Goal: Information Seeking & Learning: Compare options

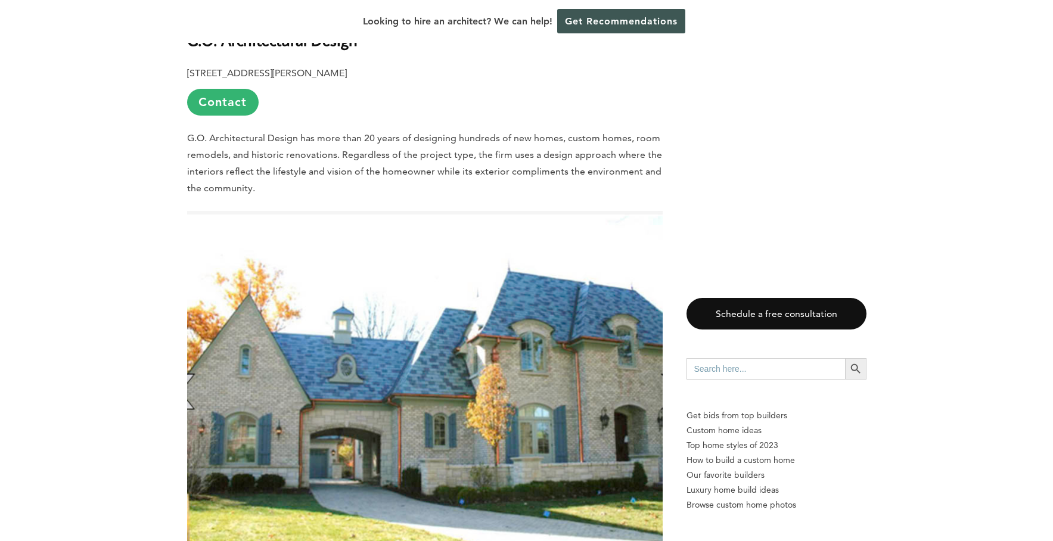
scroll to position [1477, 0]
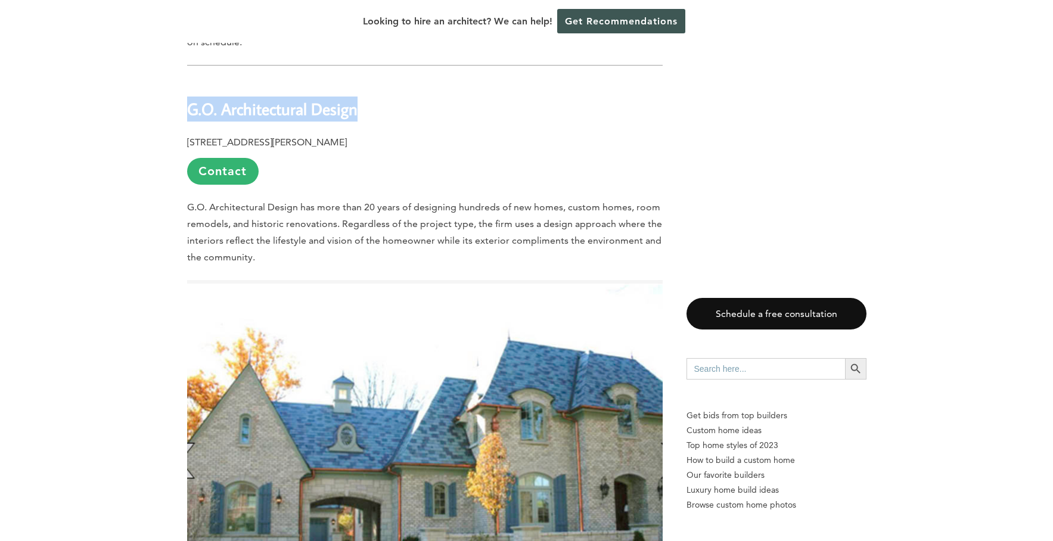
drag, startPoint x: 360, startPoint y: 64, endPoint x: 188, endPoint y: 70, distance: 172.9
click at [188, 80] on h2 "G.O. Architectural Design" at bounding box center [424, 100] width 475 height 41
copy b "G.O. Architectural Design"
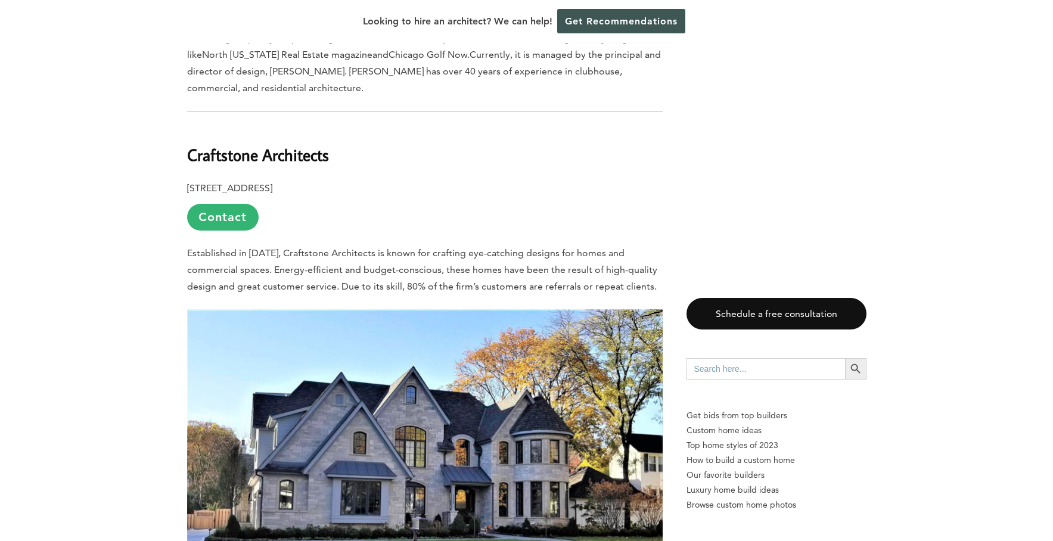
scroll to position [2712, 0]
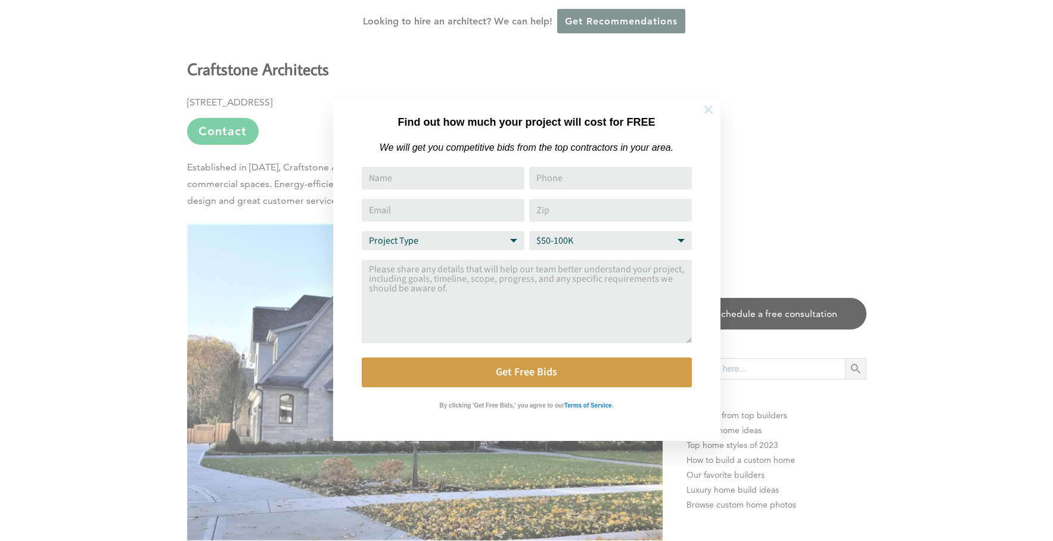
click at [710, 108] on icon at bounding box center [708, 109] width 13 height 13
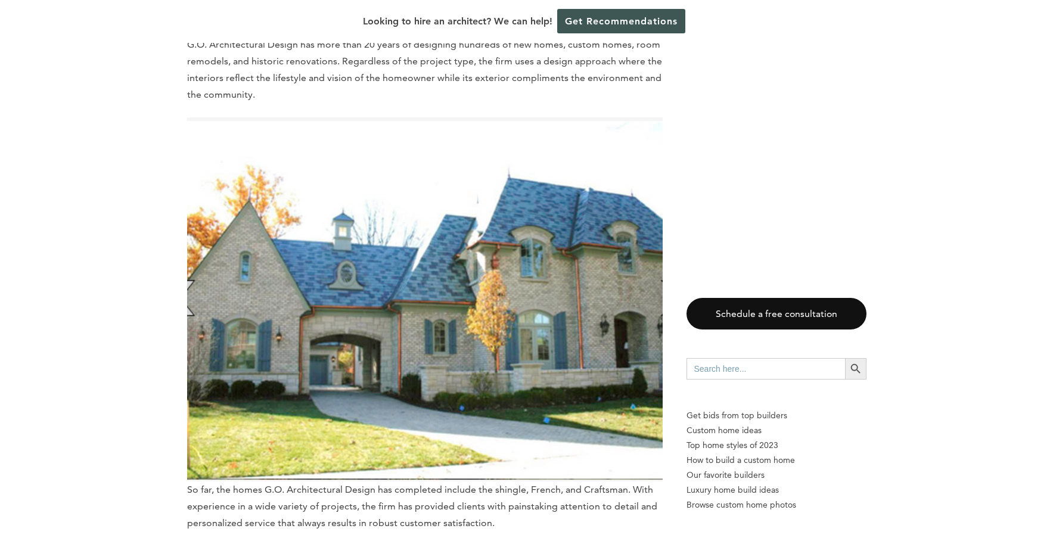
scroll to position [1690, 0]
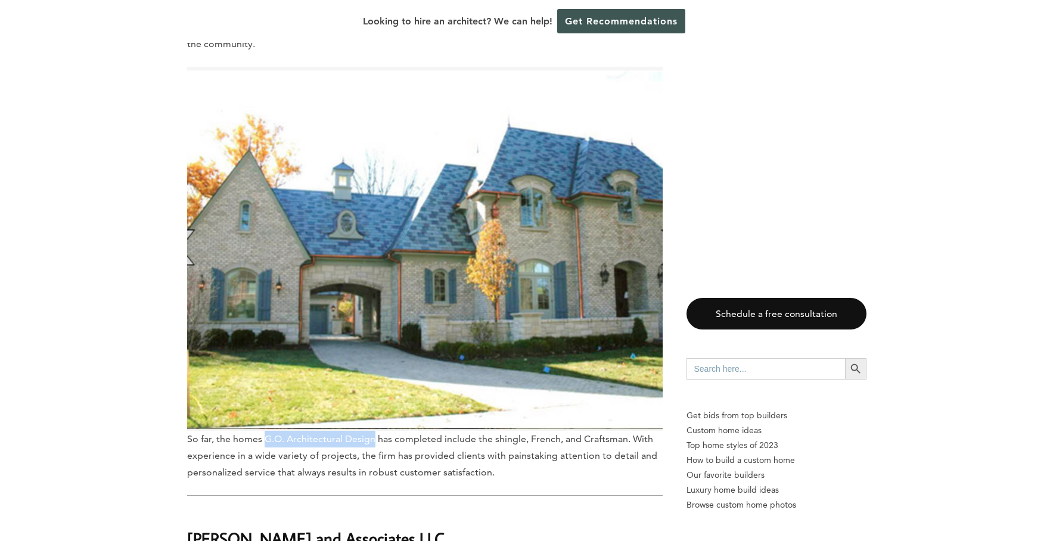
drag, startPoint x: 264, startPoint y: 396, endPoint x: 372, endPoint y: 387, distance: 108.2
click at [372, 387] on p "So far, the homes G.O. Architectural Design has completed include the shingle, …" at bounding box center [424, 273] width 475 height 413
copy span "G.O. Architectural Design"
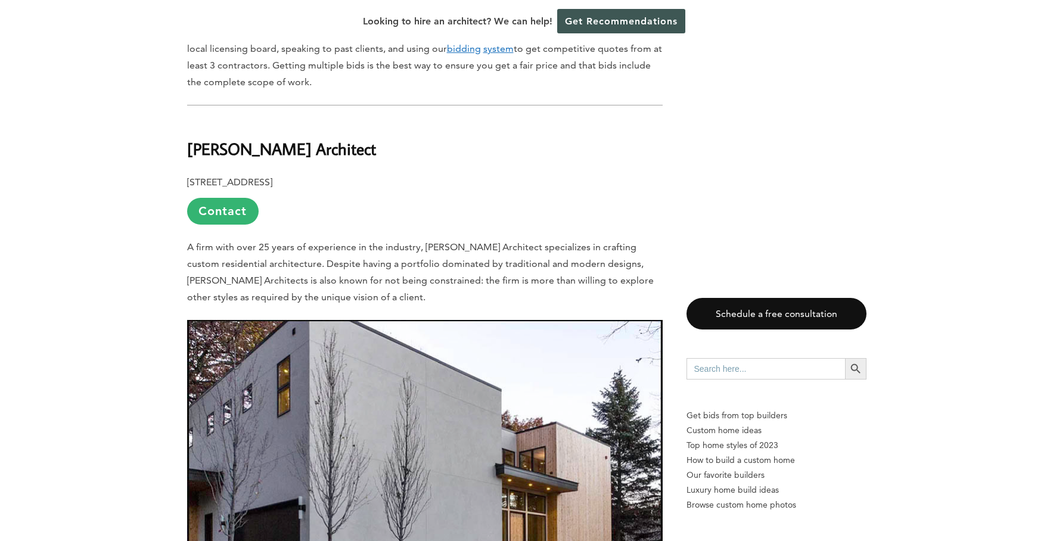
scroll to position [841, 0]
drag, startPoint x: 311, startPoint y: 102, endPoint x: 176, endPoint y: 102, distance: 135.2
copy b "[PERSON_NAME] Architect"
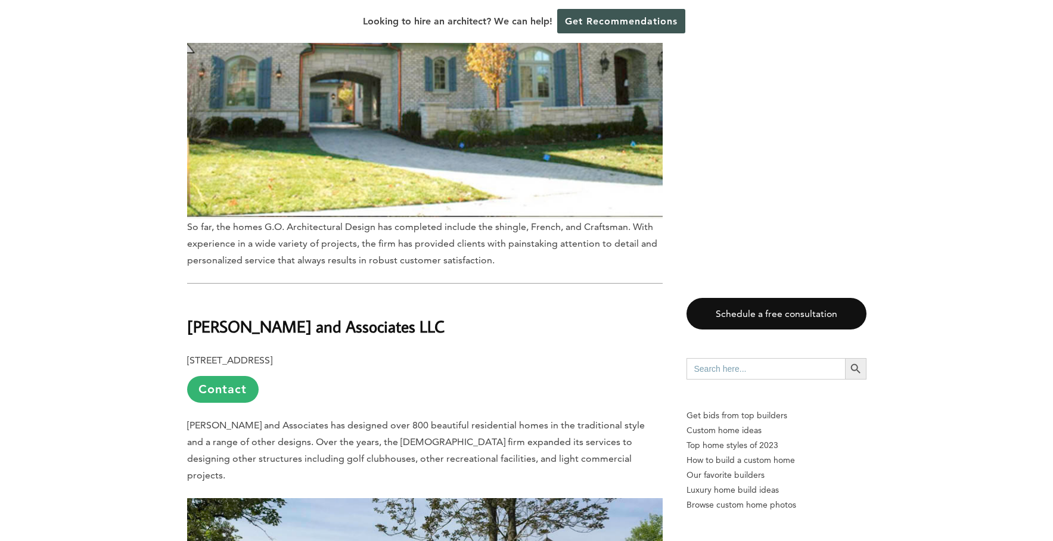
scroll to position [1901, 0]
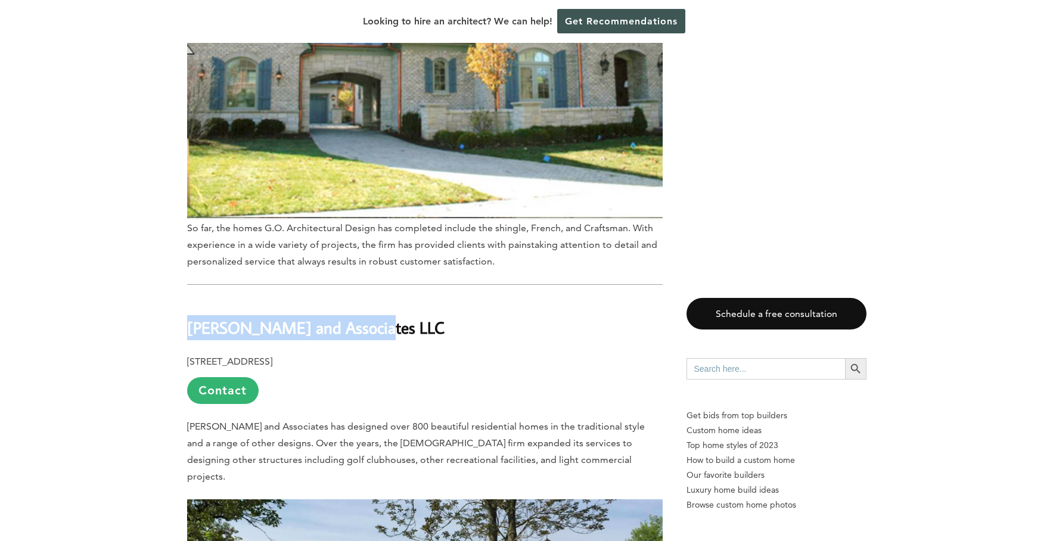
drag, startPoint x: 403, startPoint y: 288, endPoint x: 187, endPoint y: 290, distance: 215.7
click at [187, 299] on h2 "[PERSON_NAME] and Associates LLC" at bounding box center [424, 319] width 475 height 41
copy b "[PERSON_NAME] and Associates LLC"
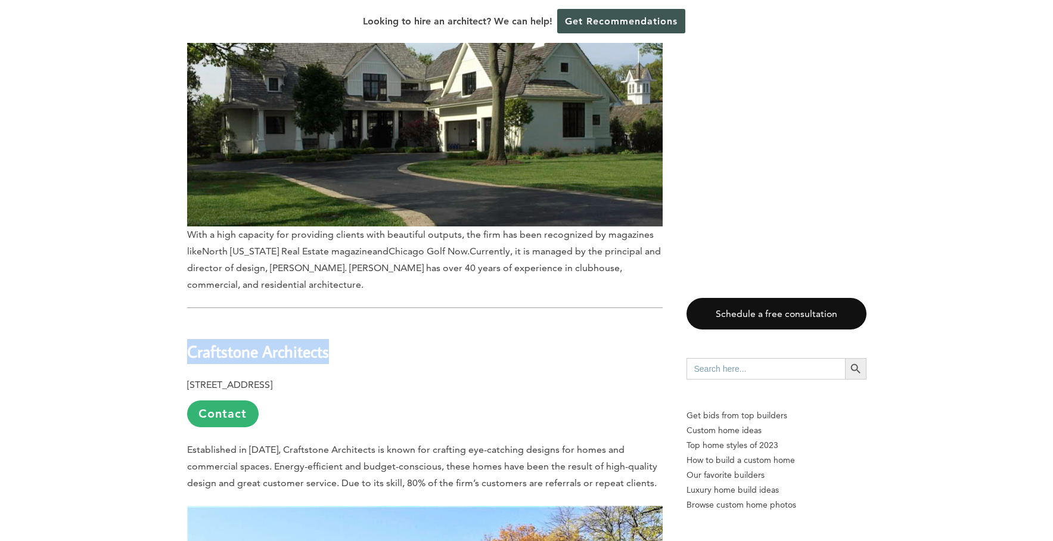
drag, startPoint x: 336, startPoint y: 289, endPoint x: 185, endPoint y: 292, distance: 151.3
copy b "Craftstone Architects"
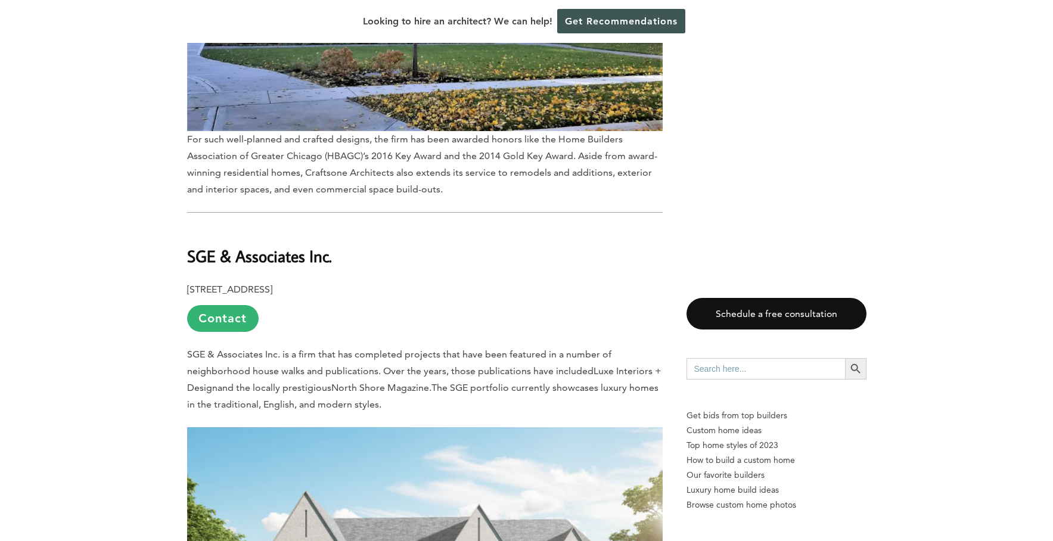
scroll to position [3098, 0]
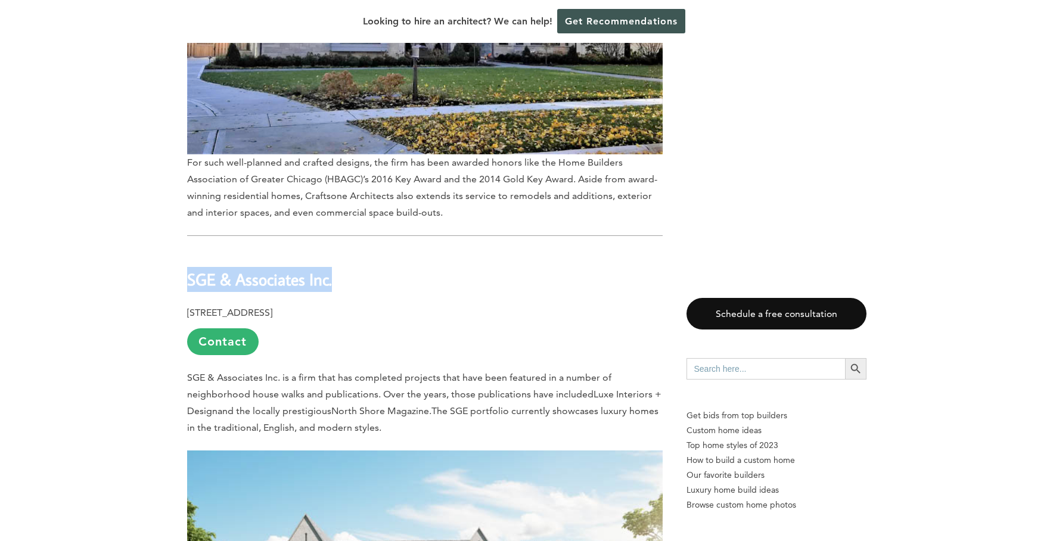
drag, startPoint x: 350, startPoint y: 222, endPoint x: 184, endPoint y: 222, distance: 166.2
copy b "SGE & Associates Inc."
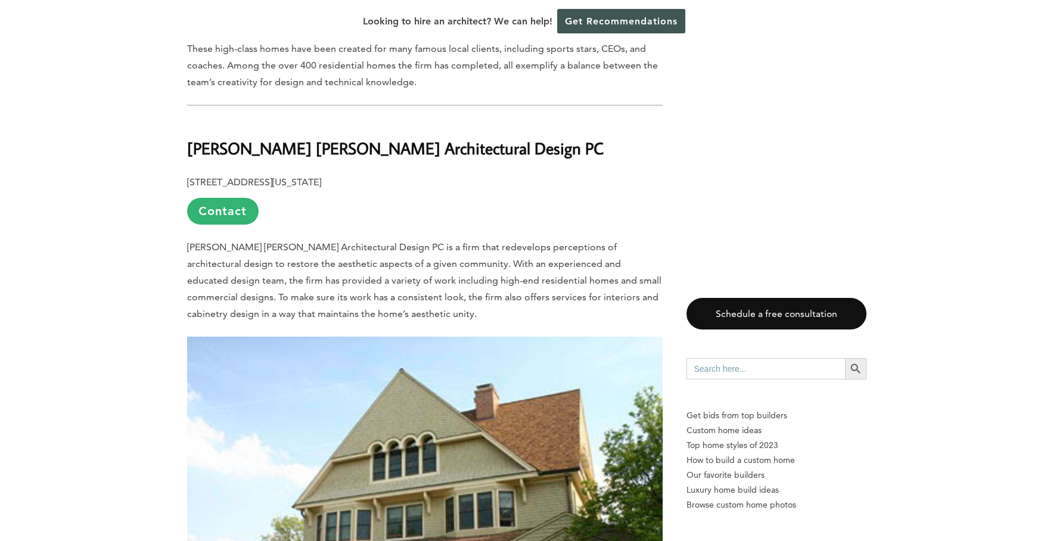
scroll to position [3802, 0]
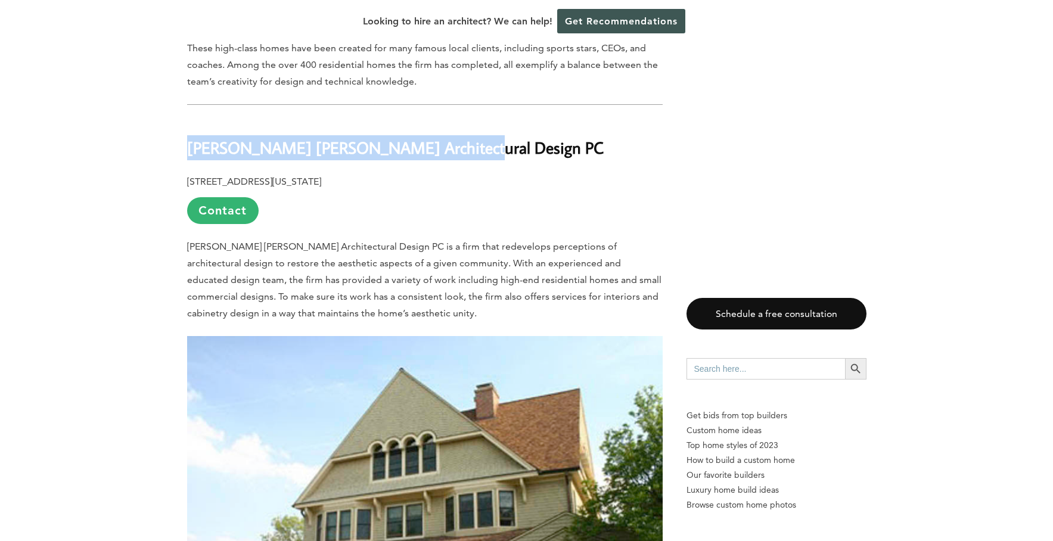
drag, startPoint x: 444, startPoint y: 91, endPoint x: 185, endPoint y: 89, distance: 259.7
copy b "[PERSON_NAME] [PERSON_NAME] Architectural Design PC"
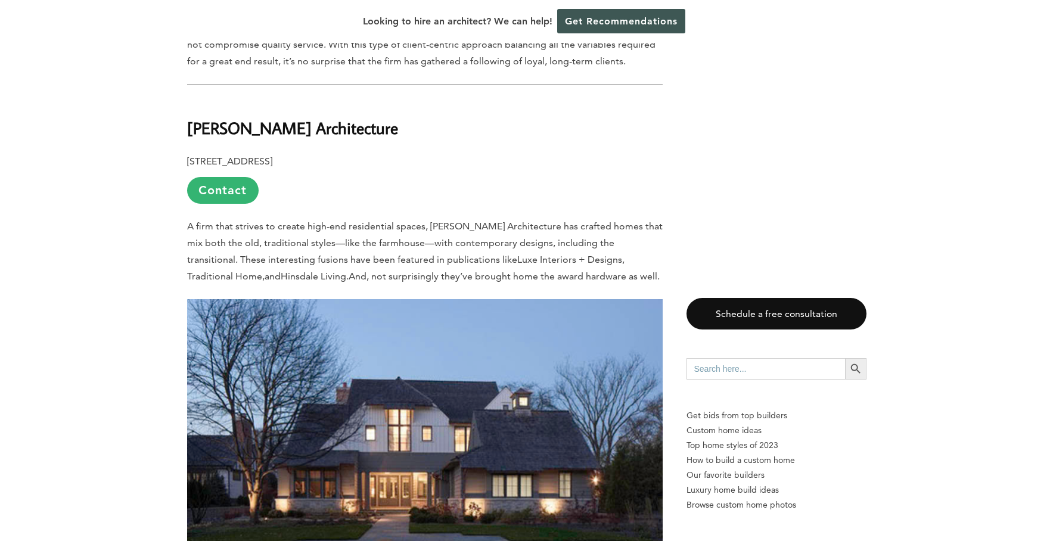
scroll to position [5098, 0]
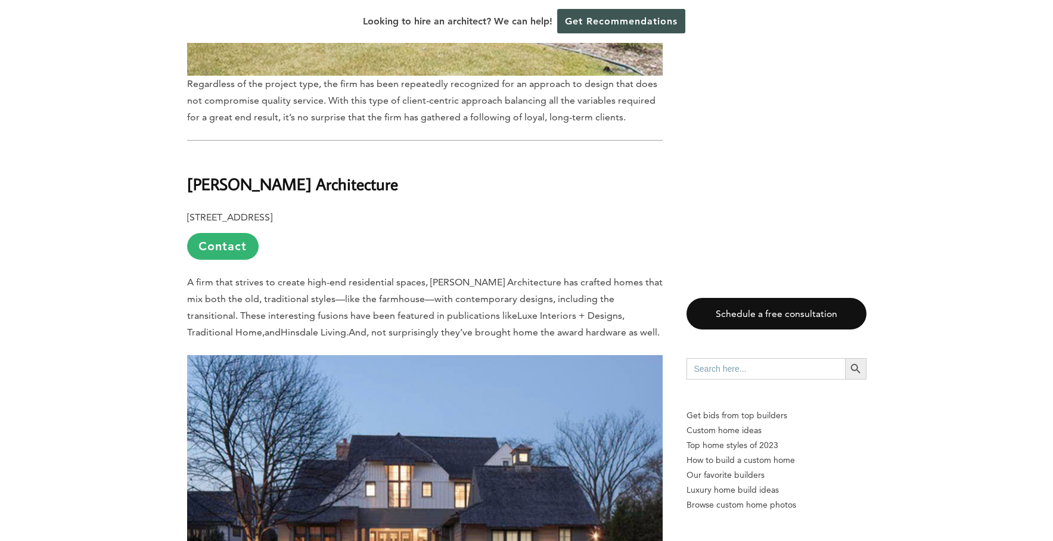
drag, startPoint x: 395, startPoint y: 113, endPoint x: 225, endPoint y: 87, distance: 172.3
click at [225, 155] on h2 "[PERSON_NAME] Architecture" at bounding box center [424, 175] width 475 height 41
copy b "[PERSON_NAME] Architecture"
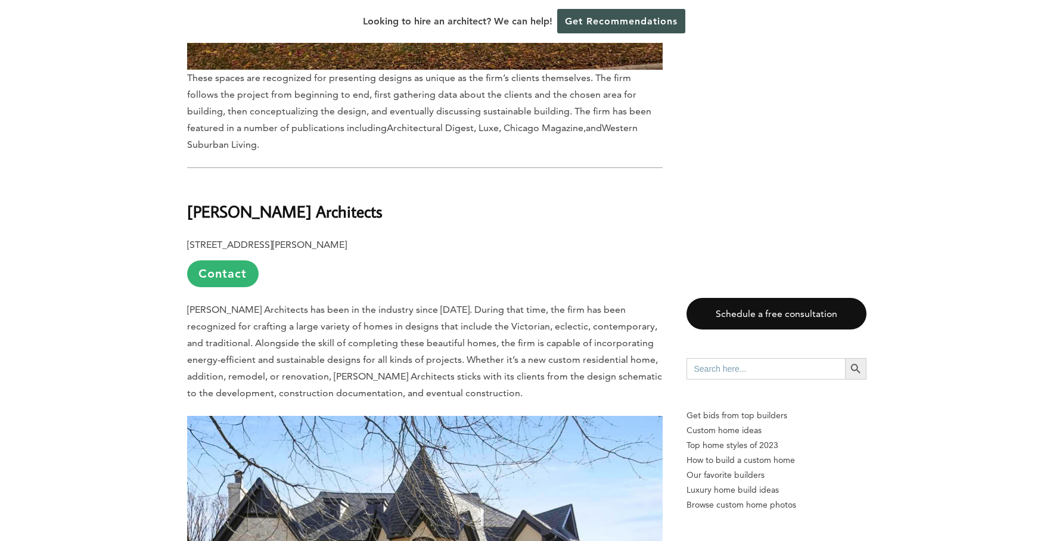
scroll to position [6907, 0]
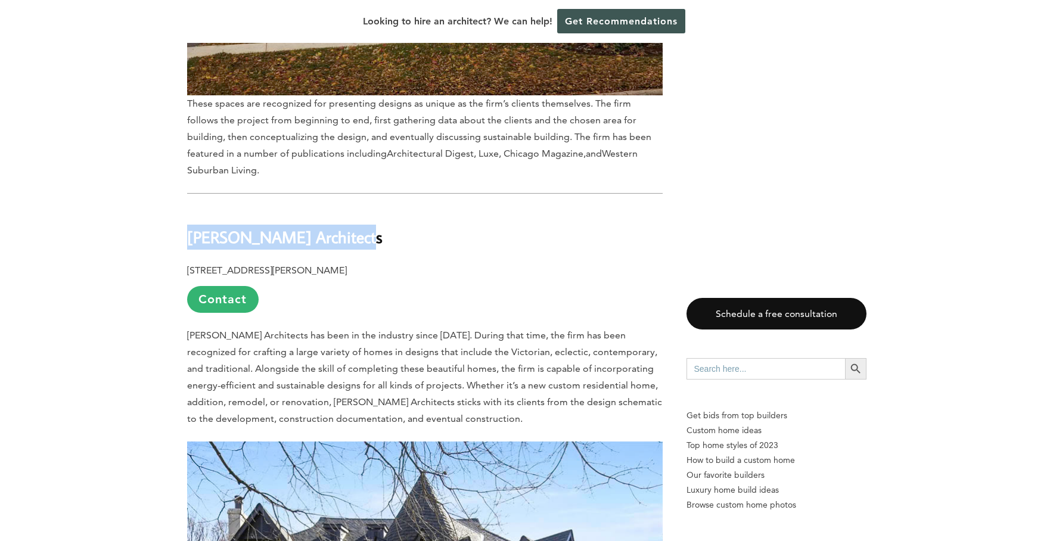
drag, startPoint x: 351, startPoint y: 145, endPoint x: 186, endPoint y: 142, distance: 165.6
copy b "[PERSON_NAME] Architects"
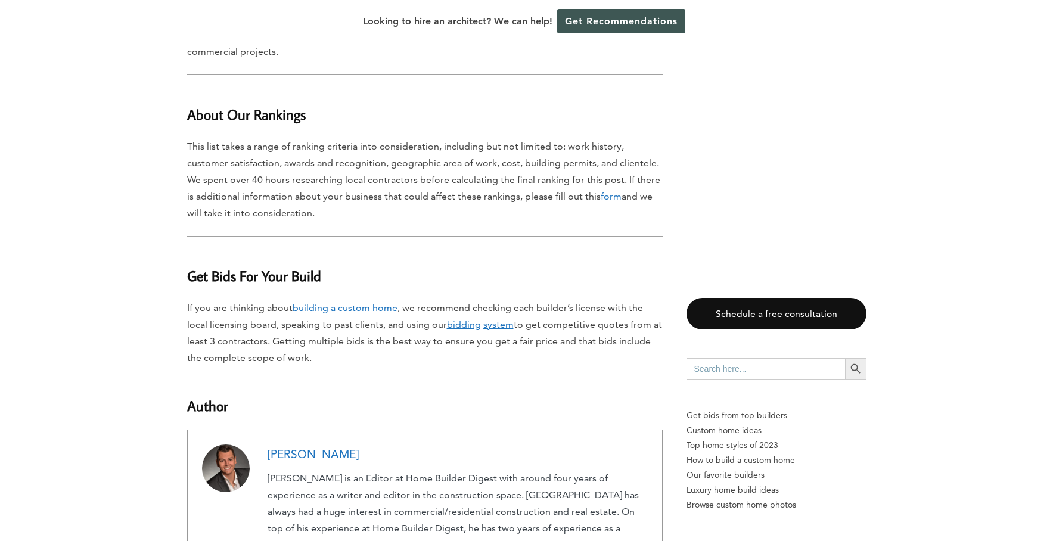
scroll to position [8450, 0]
